Goal: Task Accomplishment & Management: Use online tool/utility

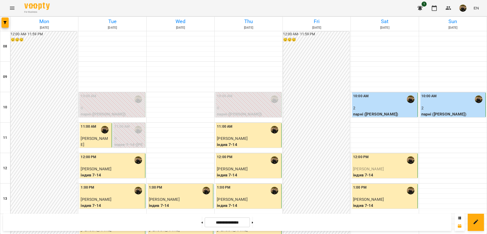
scroll to position [102, 0]
click at [253, 222] on button at bounding box center [252, 222] width 1 height 11
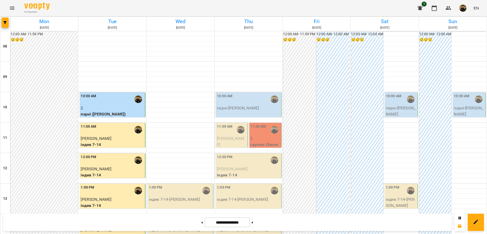
scroll to position [7, 0]
click at [201, 219] on button at bounding box center [201, 222] width 1 height 11
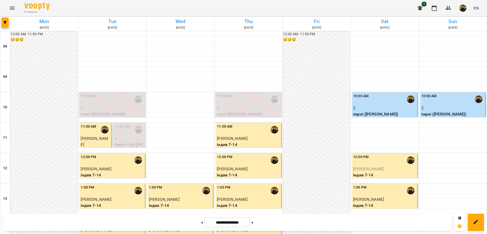
scroll to position [46, 0]
click at [253, 222] on button at bounding box center [252, 222] width 1 height 11
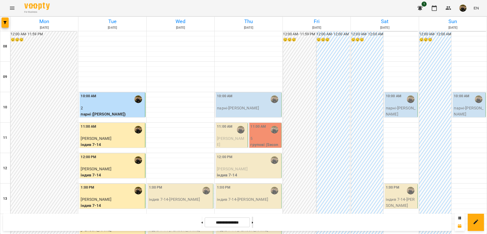
click at [253, 222] on button at bounding box center [252, 222] width 1 height 11
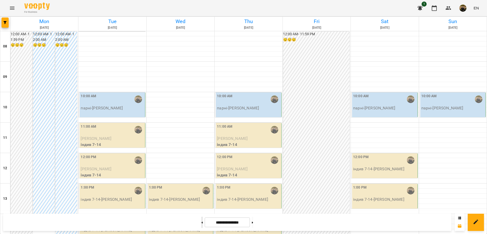
click at [201, 224] on button at bounding box center [201, 222] width 1 height 11
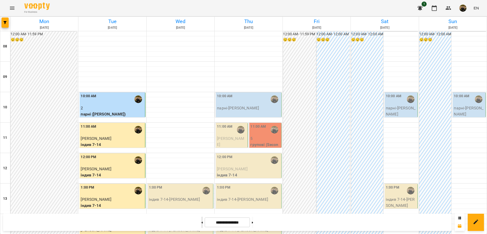
click at [201, 225] on button at bounding box center [201, 222] width 1 height 11
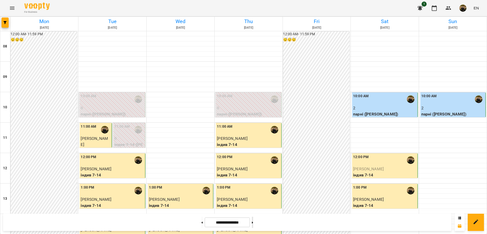
click at [253, 225] on button at bounding box center [252, 222] width 1 height 11
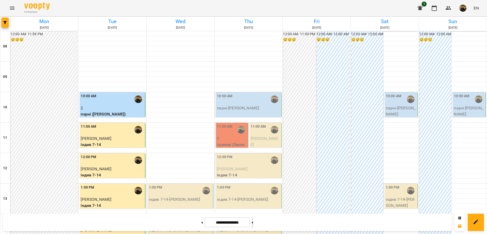
click at [253, 225] on button at bounding box center [252, 222] width 1 height 11
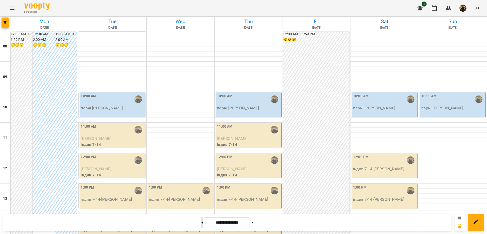
click at [201, 225] on button at bounding box center [201, 222] width 1 height 11
type input "**********"
